Goal: Find specific page/section: Find specific page/section

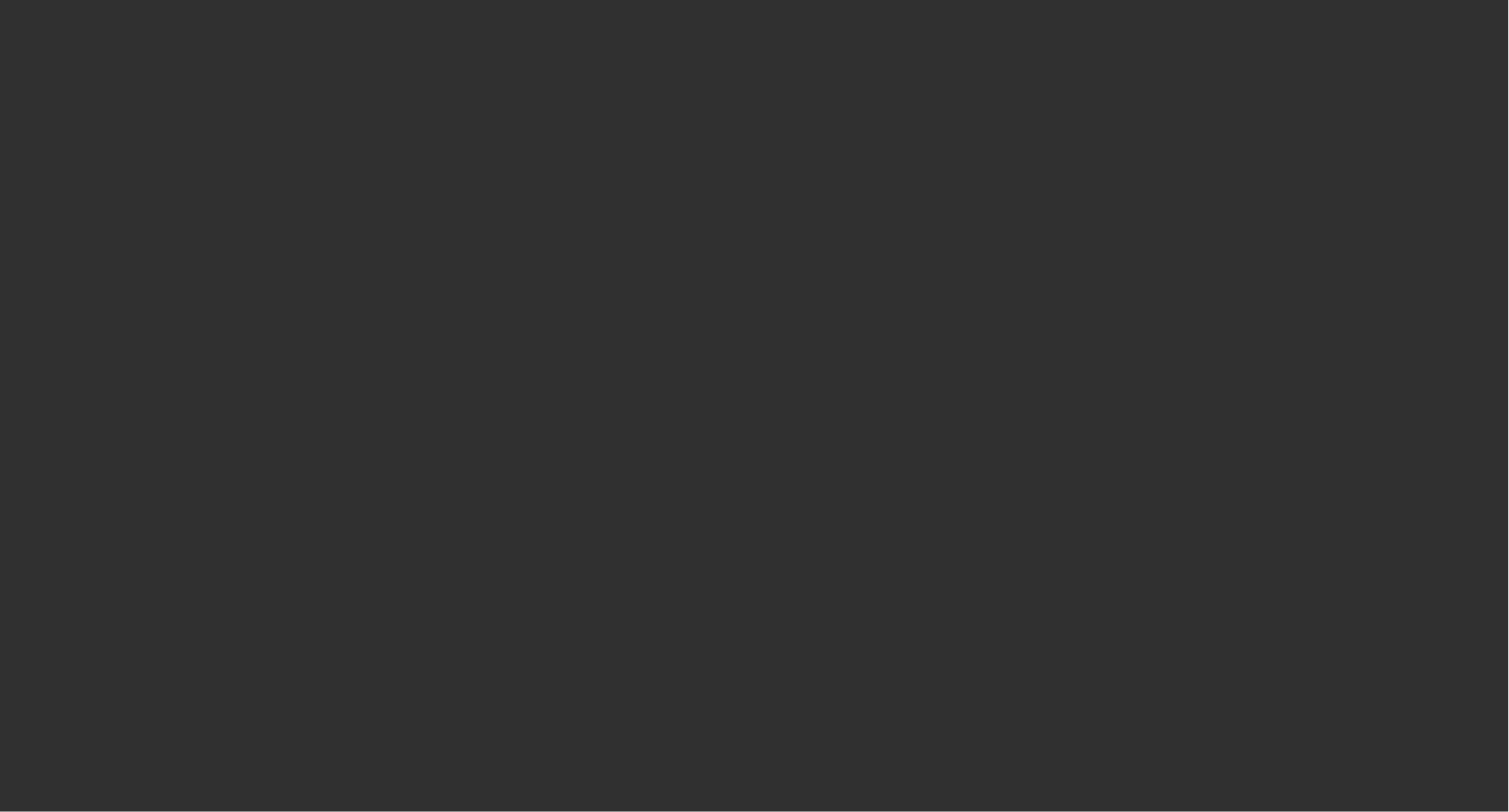
select select "50"
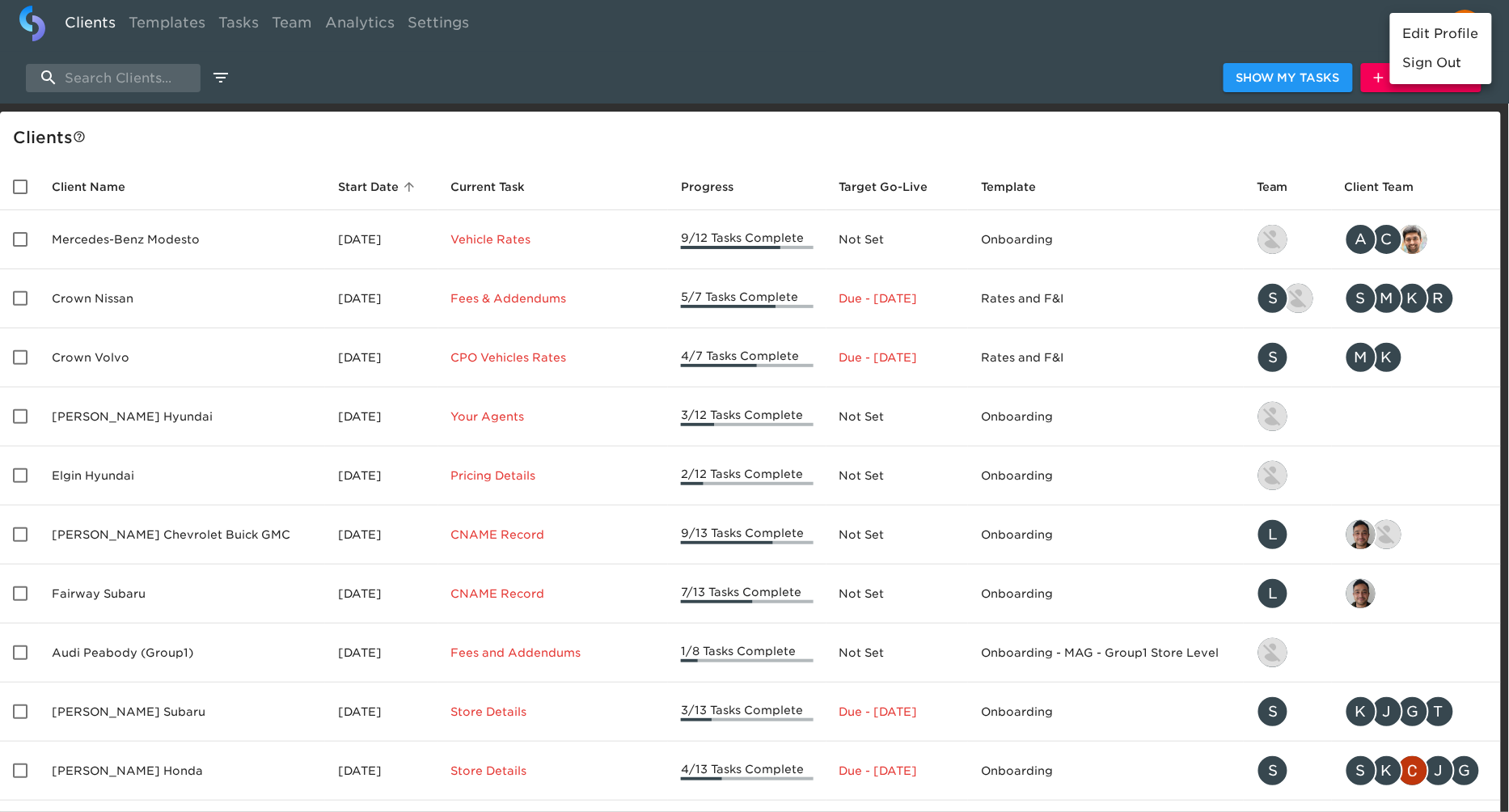
drag, startPoint x: 323, startPoint y: 77, endPoint x: 273, endPoint y: 46, distance: 58.8
click at [318, 76] on div at bounding box center [754, 406] width 1509 height 812
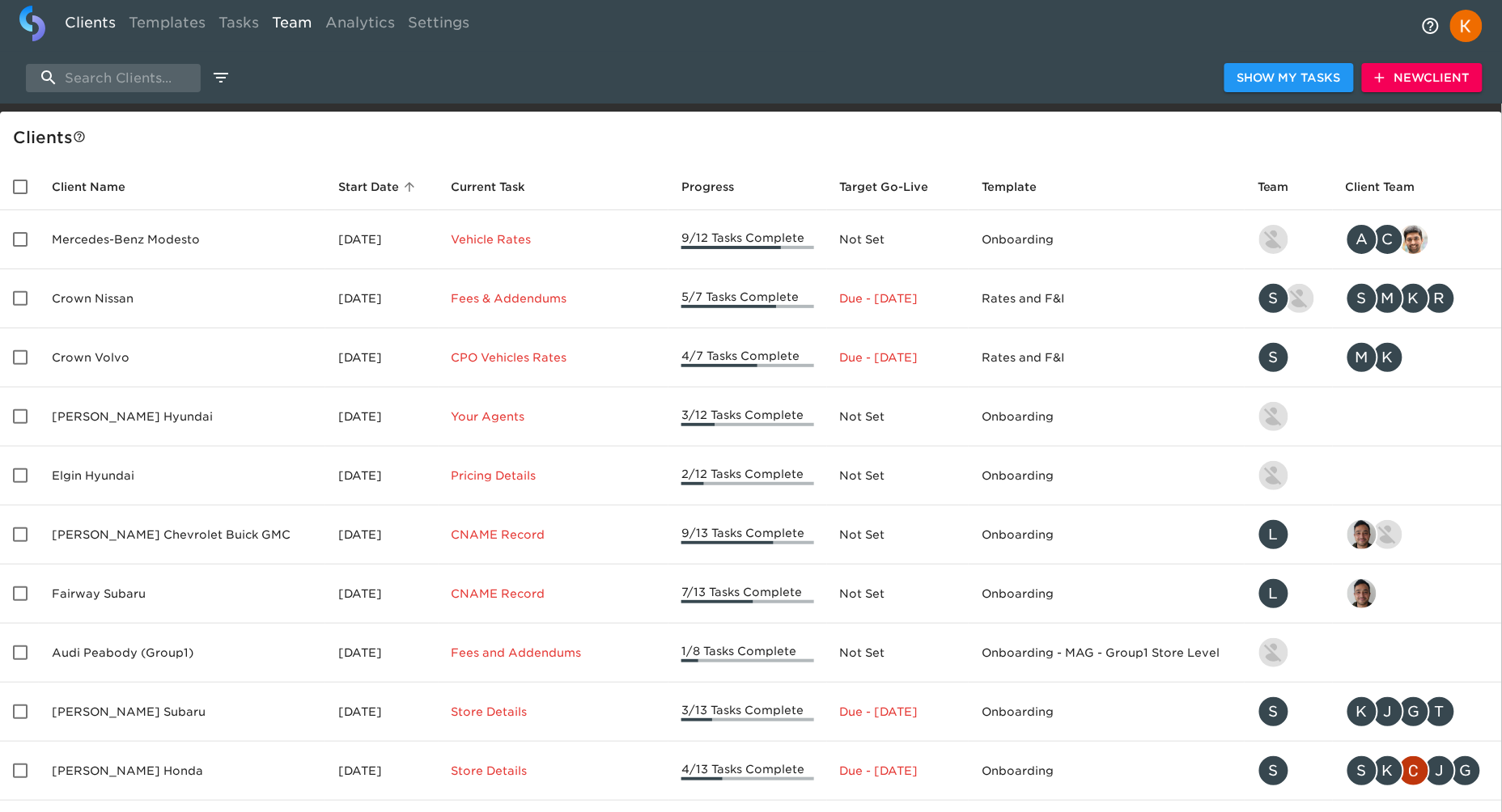
click at [298, 14] on link "Team" at bounding box center [292, 26] width 54 height 40
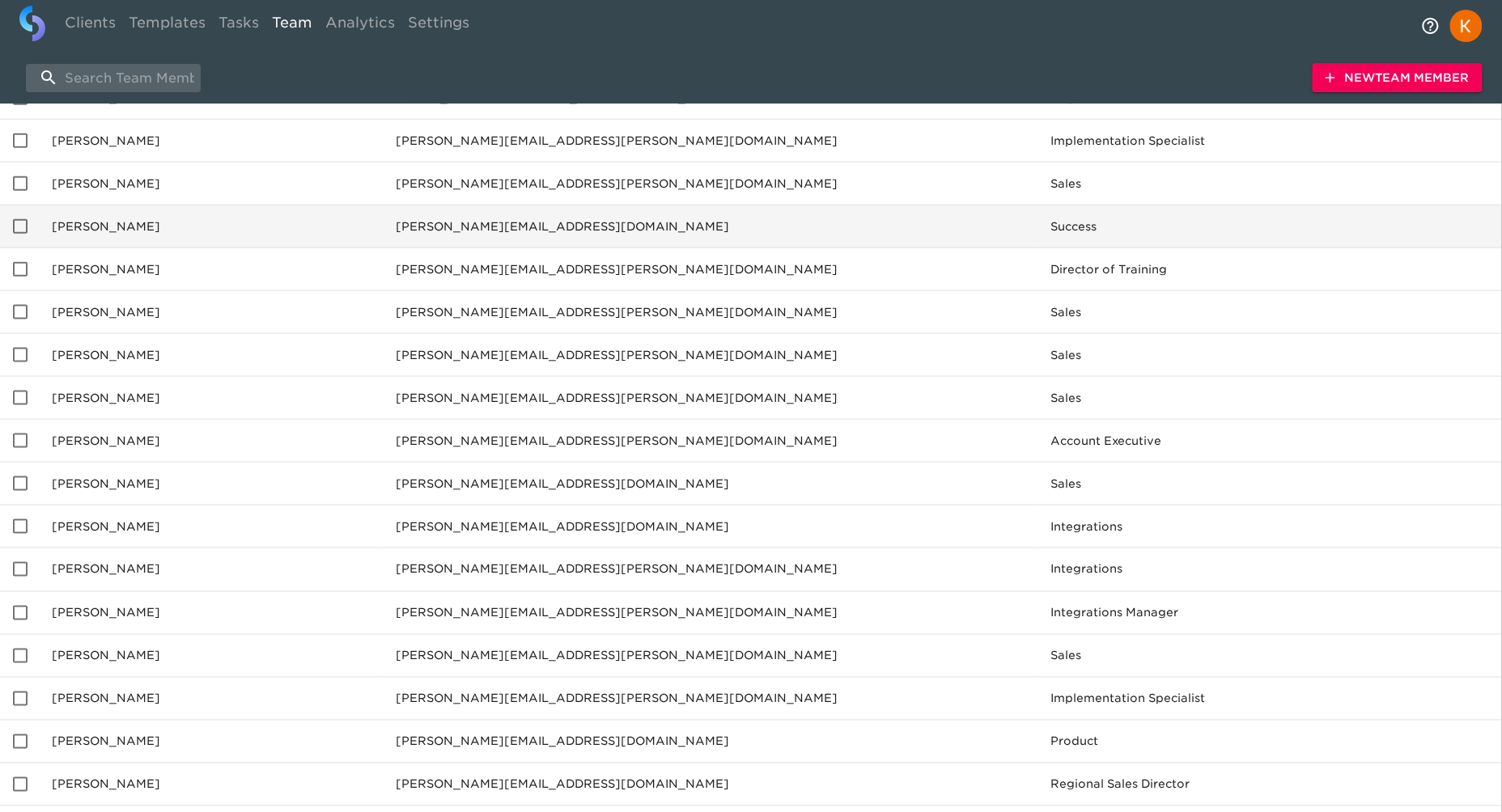
scroll to position [568, 0]
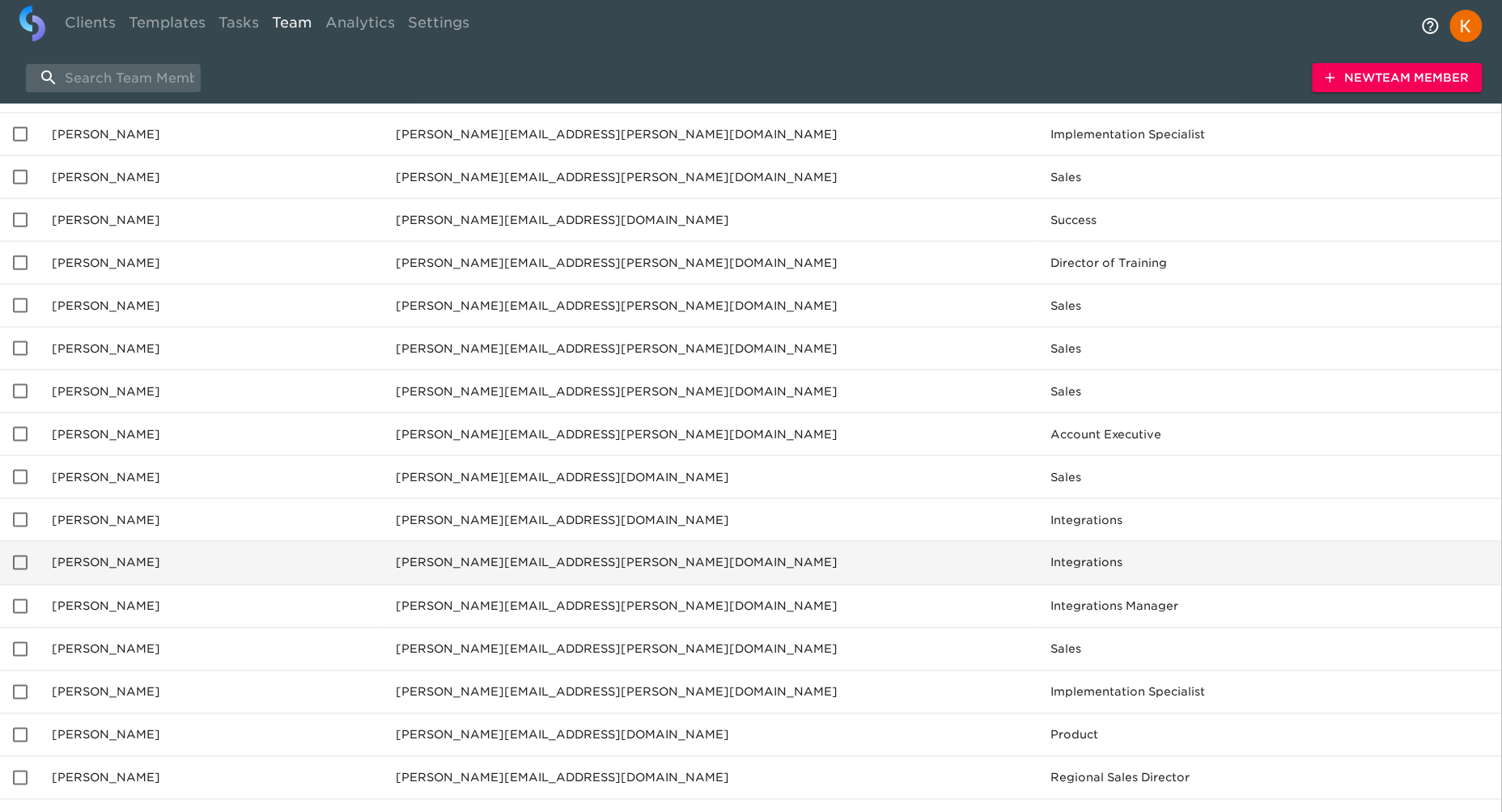
click at [633, 564] on td "[PERSON_NAME][EMAIL_ADDRESS][PERSON_NAME][DOMAIN_NAME]" at bounding box center [710, 563] width 655 height 43
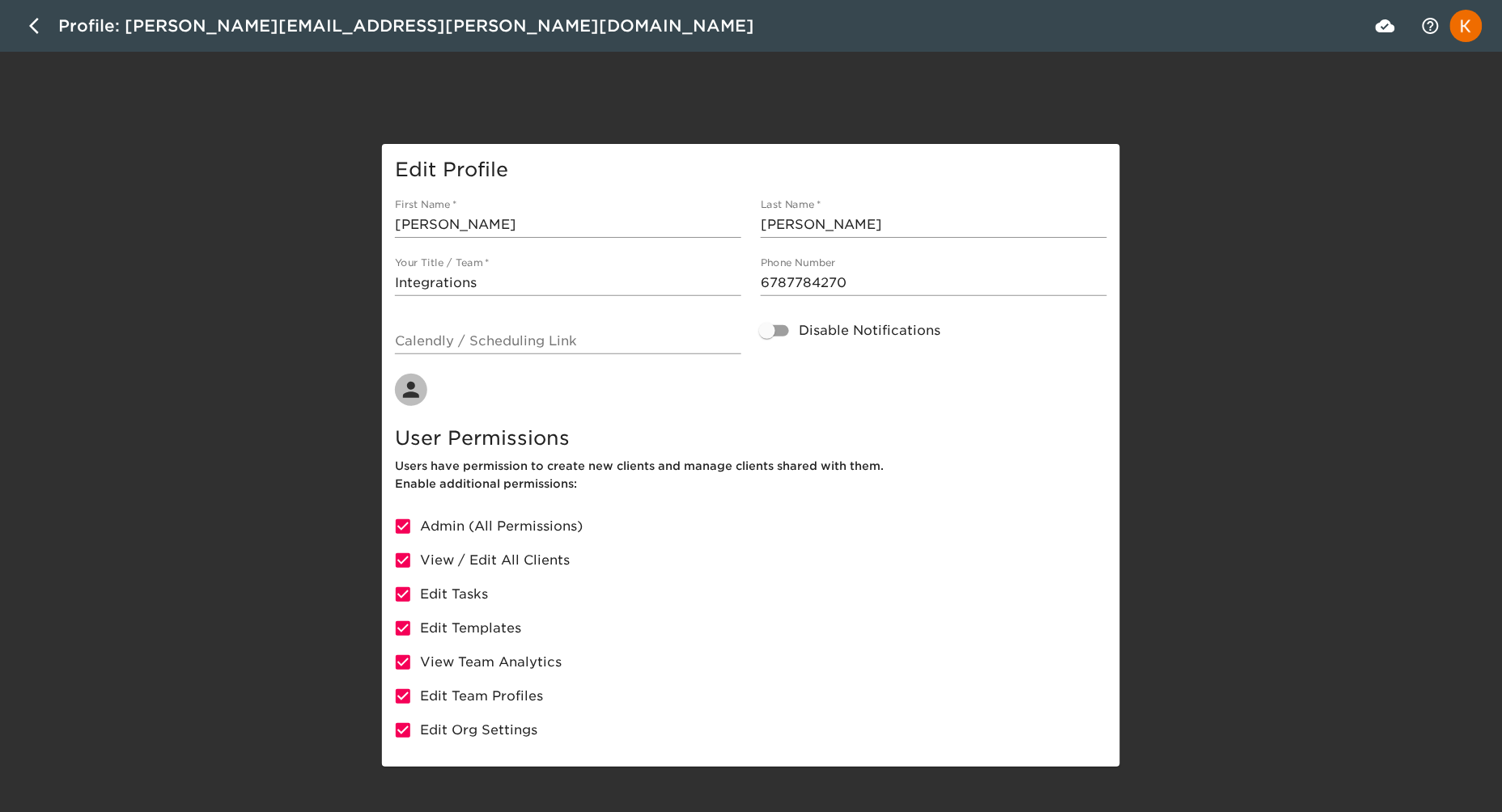
scroll to position [5, 0]
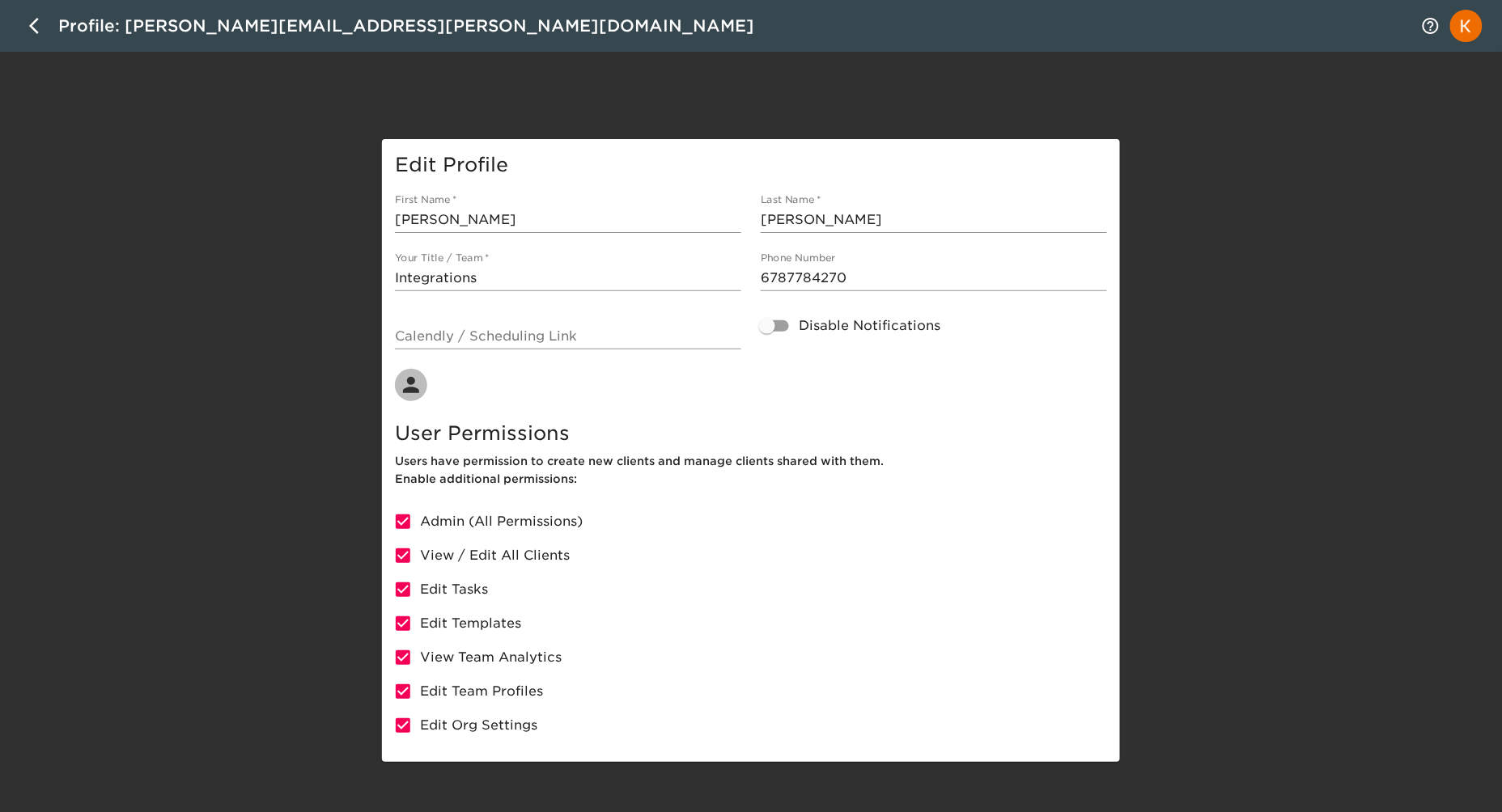
click at [367, 139] on div "Edit Profile First Name   * [PERSON_NAME] Last Name   * [PERSON_NAME] Your Titl…" at bounding box center [750, 450] width 777 height 623
